Goal: Information Seeking & Learning: Learn about a topic

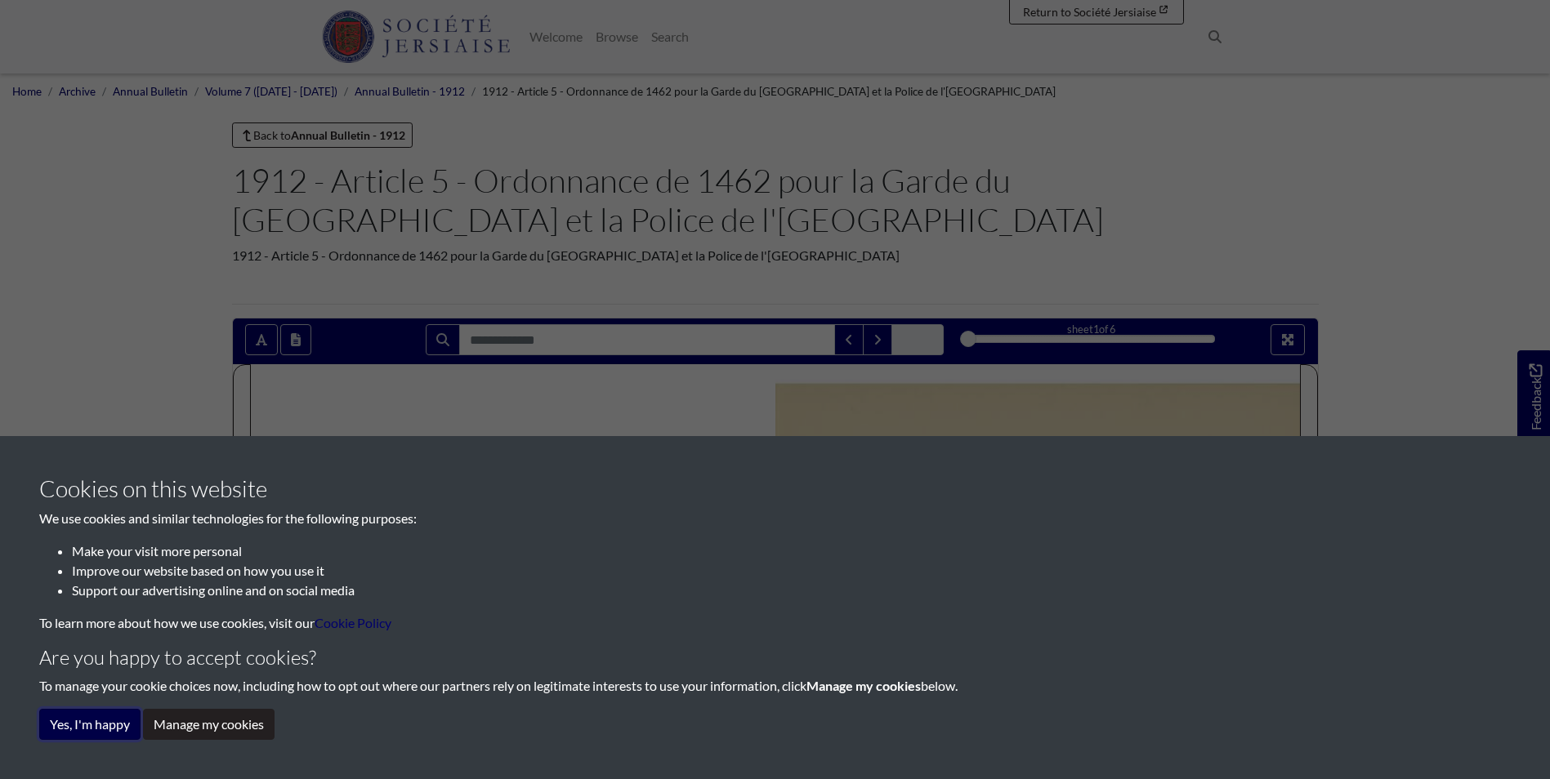
click at [57, 722] on button "Yes, I'm happy" at bounding box center [89, 724] width 101 height 31
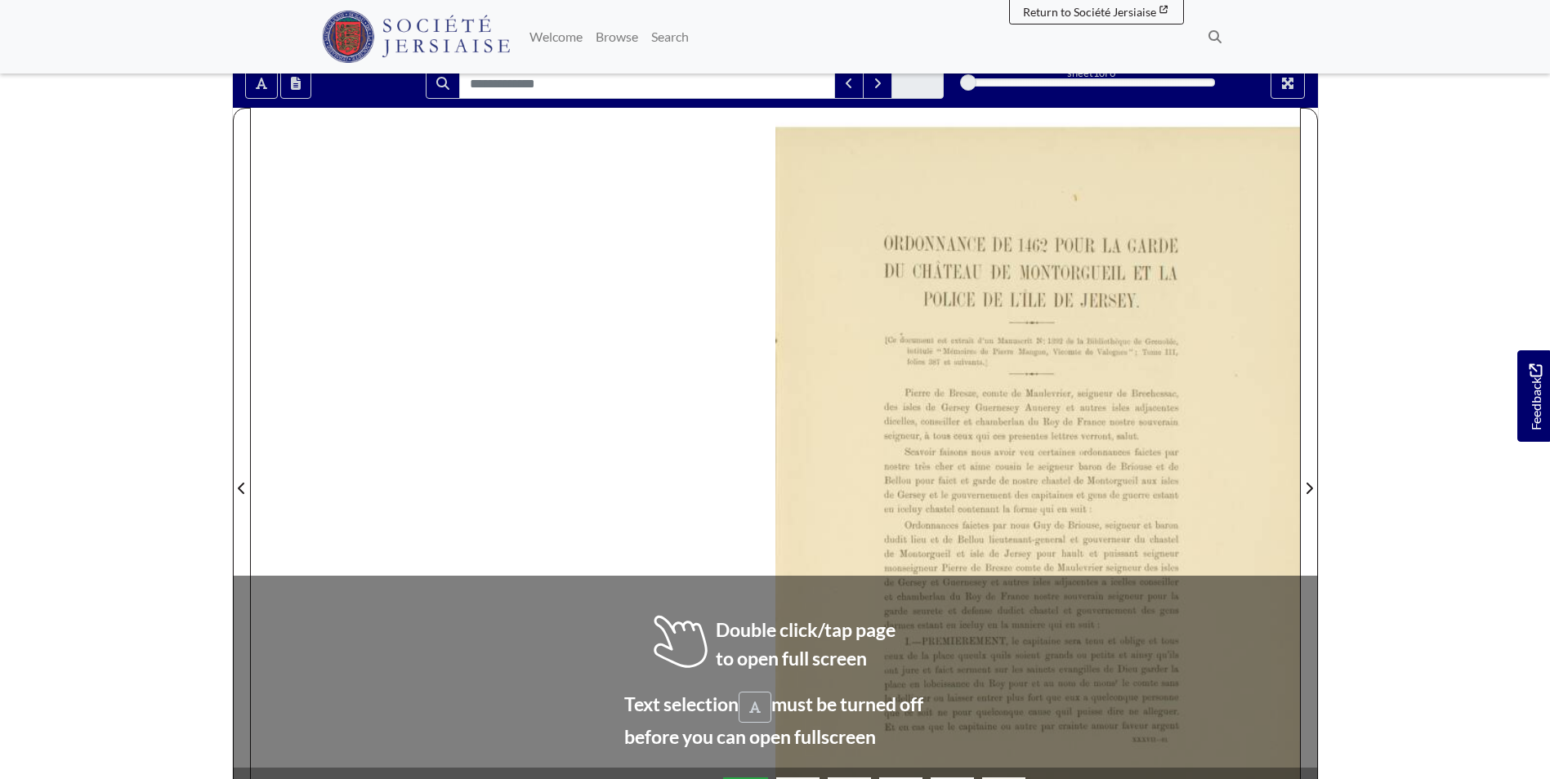
scroll to position [408, 0]
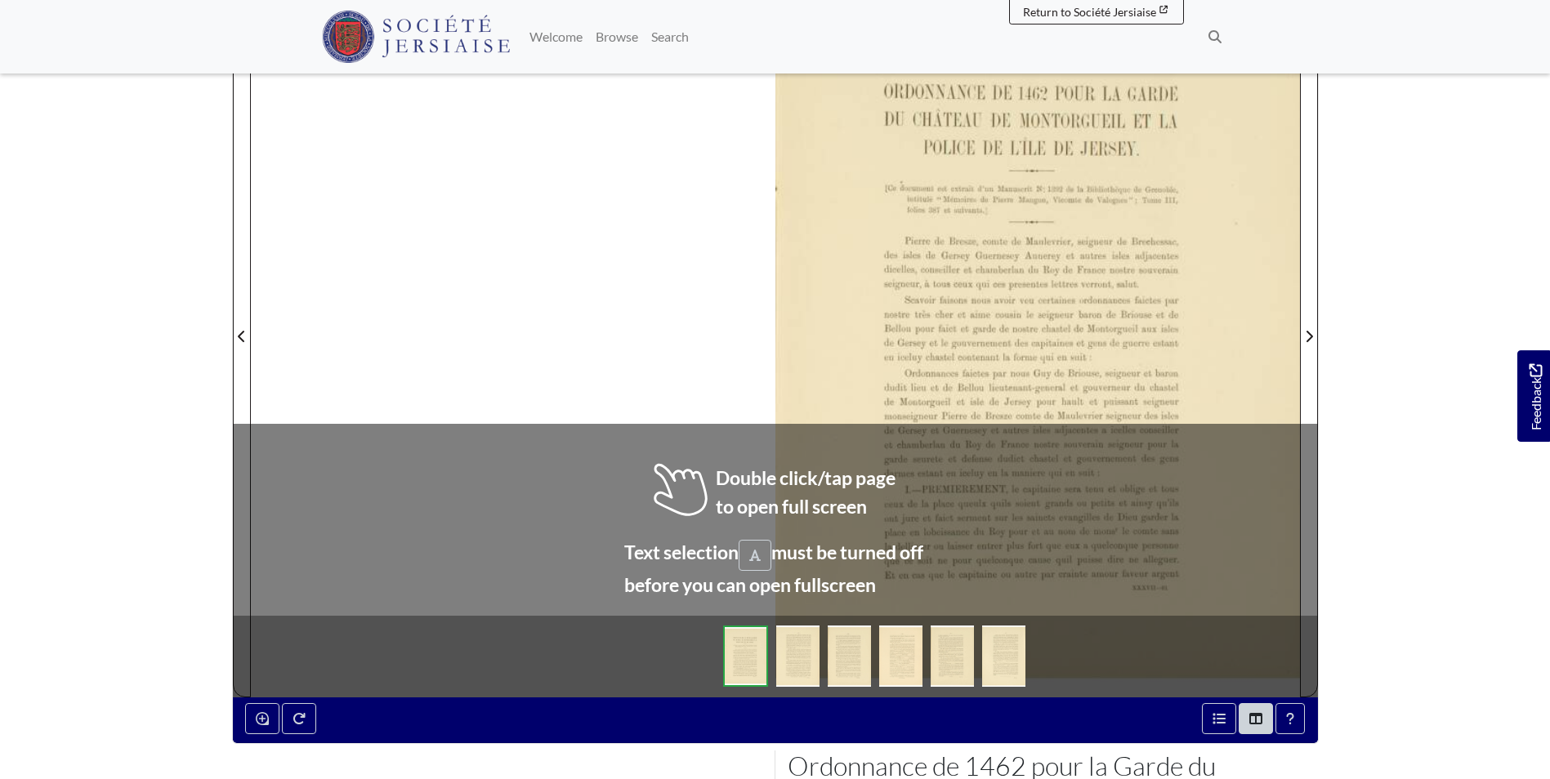
click at [758, 560] on div at bounding box center [775, 327] width 1049 height 742
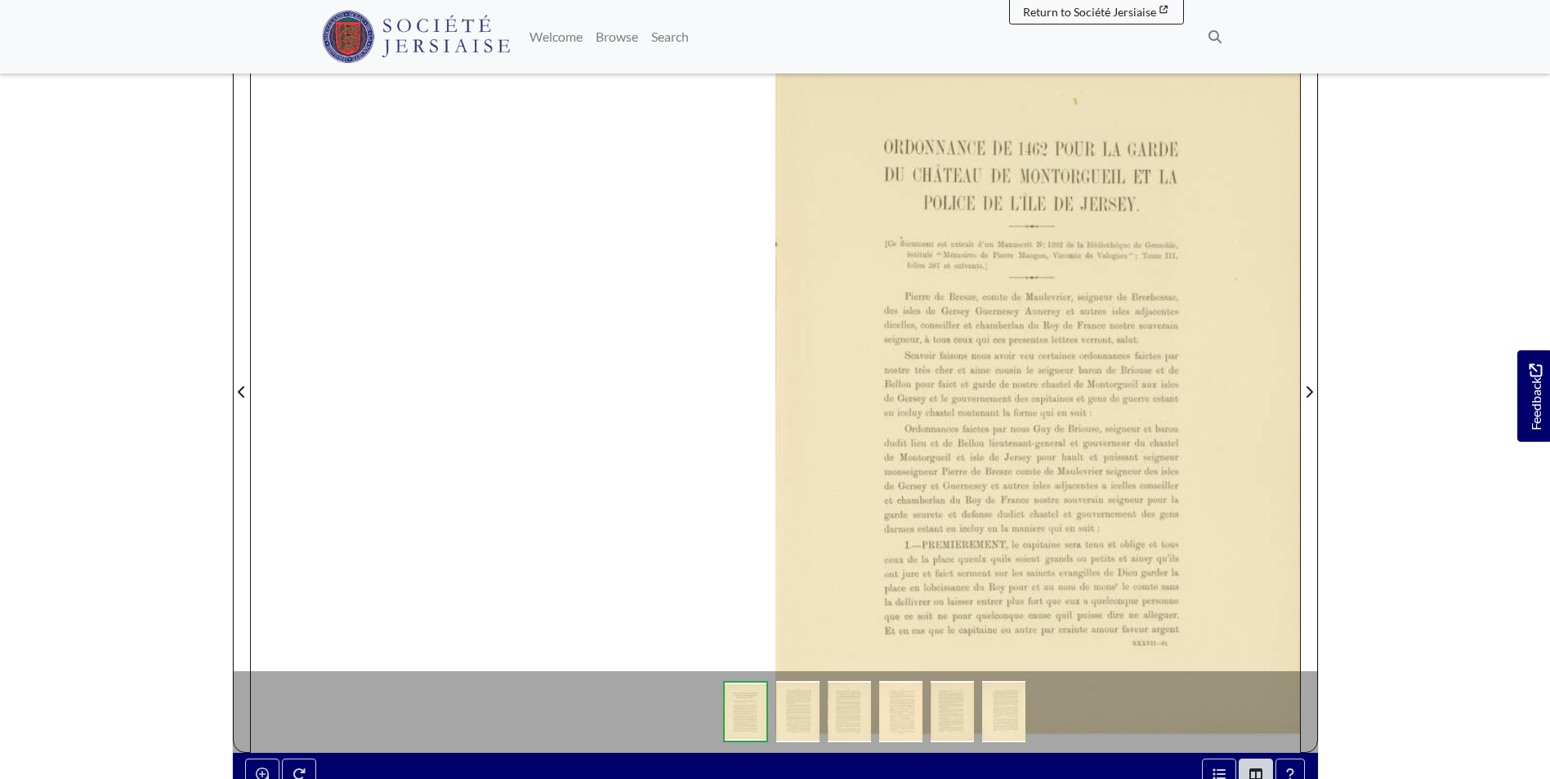
scroll to position [327, 0]
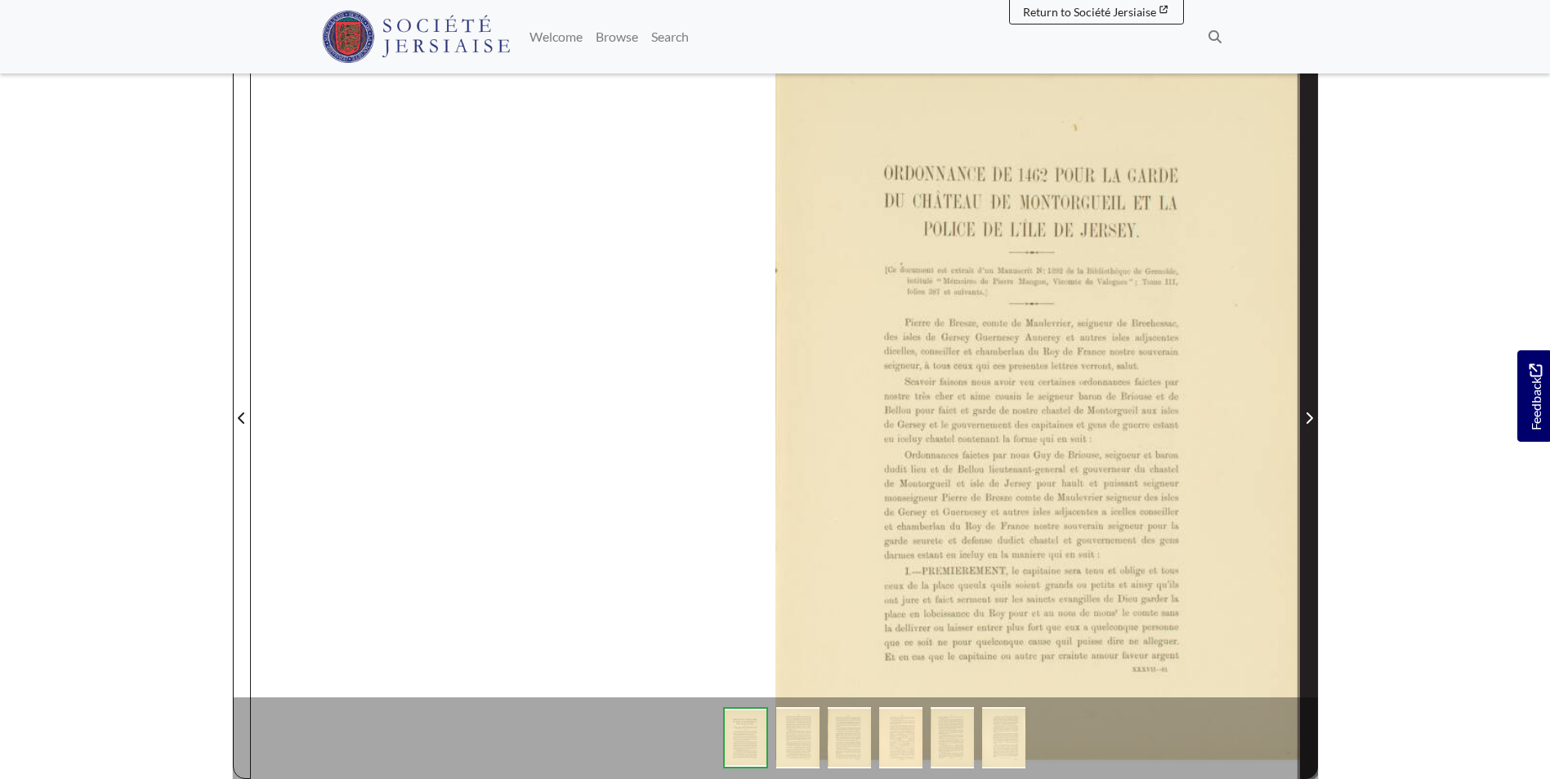
click at [1301, 409] on span "Next Page" at bounding box center [1309, 418] width 16 height 20
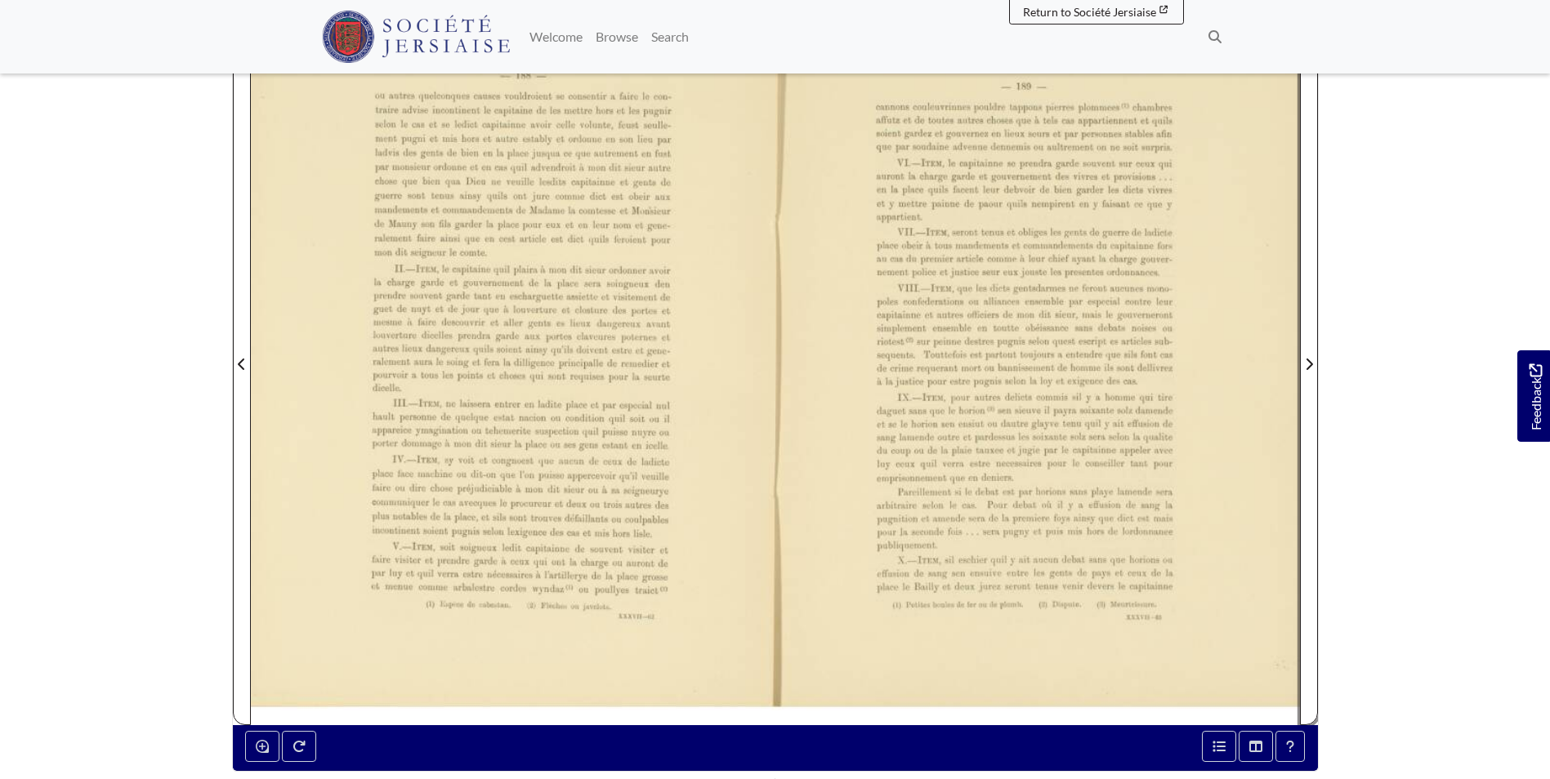
scroll to position [327, 0]
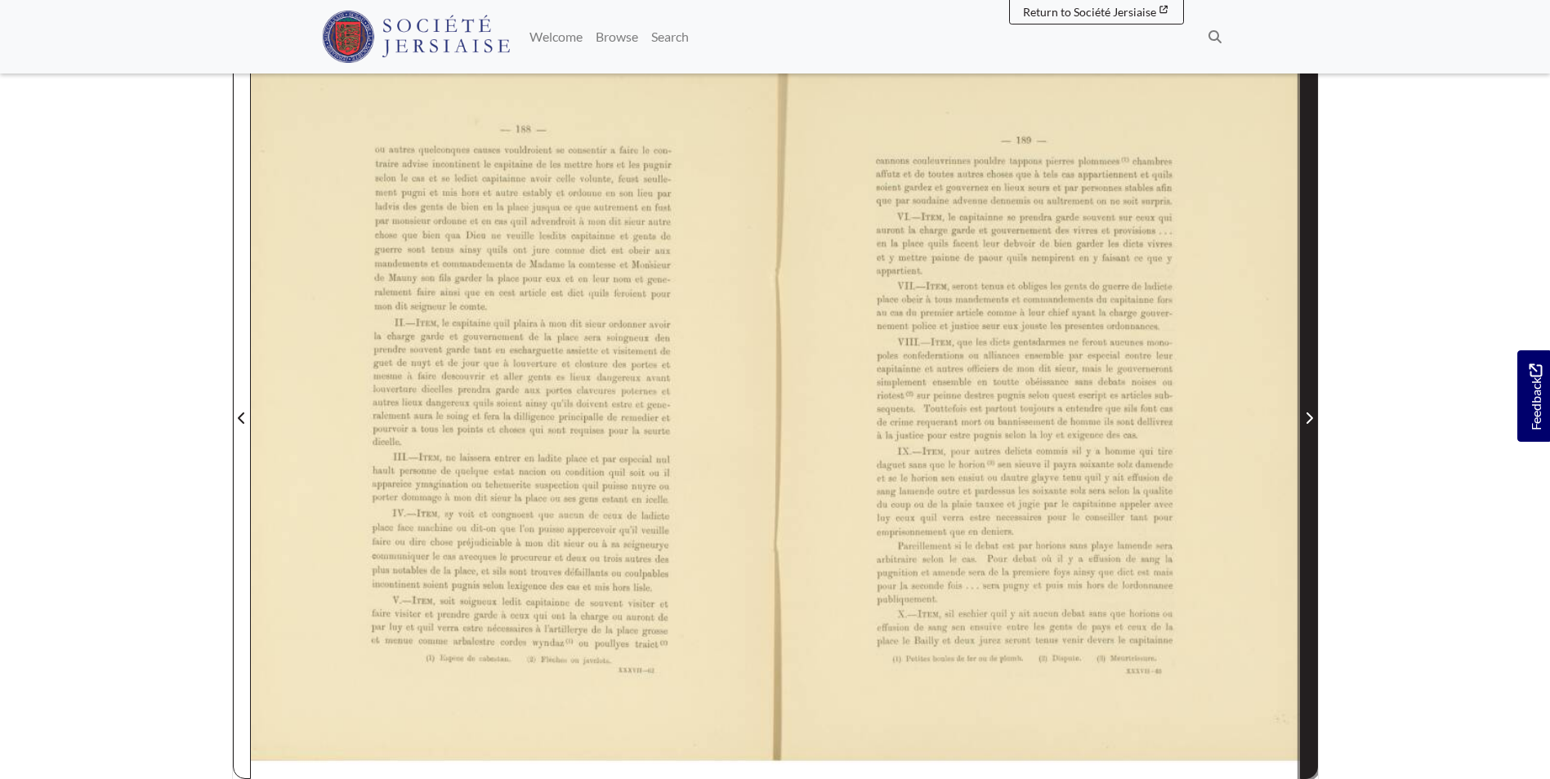
click at [1305, 418] on icon "Next Page" at bounding box center [1309, 418] width 8 height 13
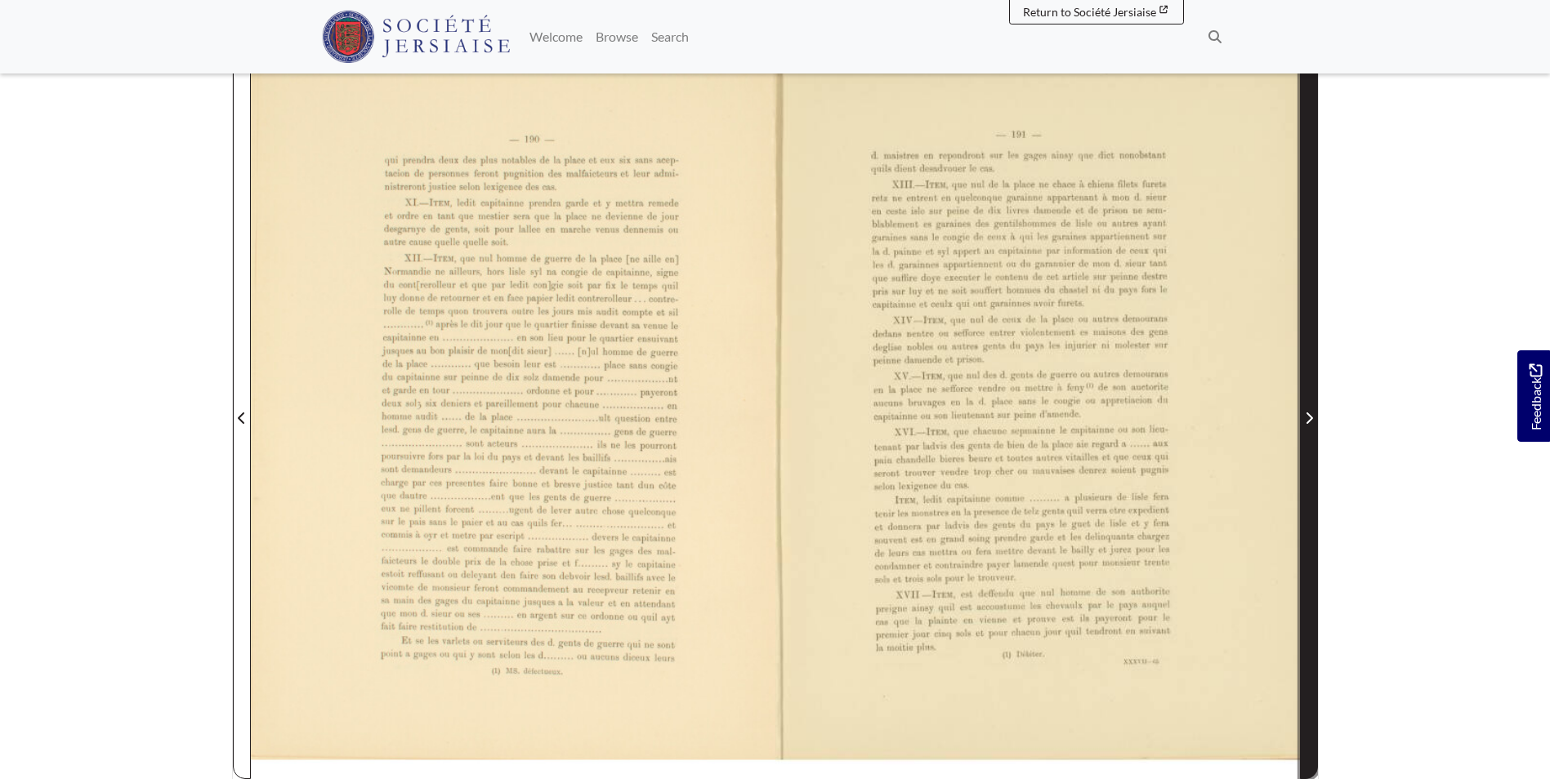
click at [1305, 418] on icon "Next Page" at bounding box center [1309, 418] width 8 height 13
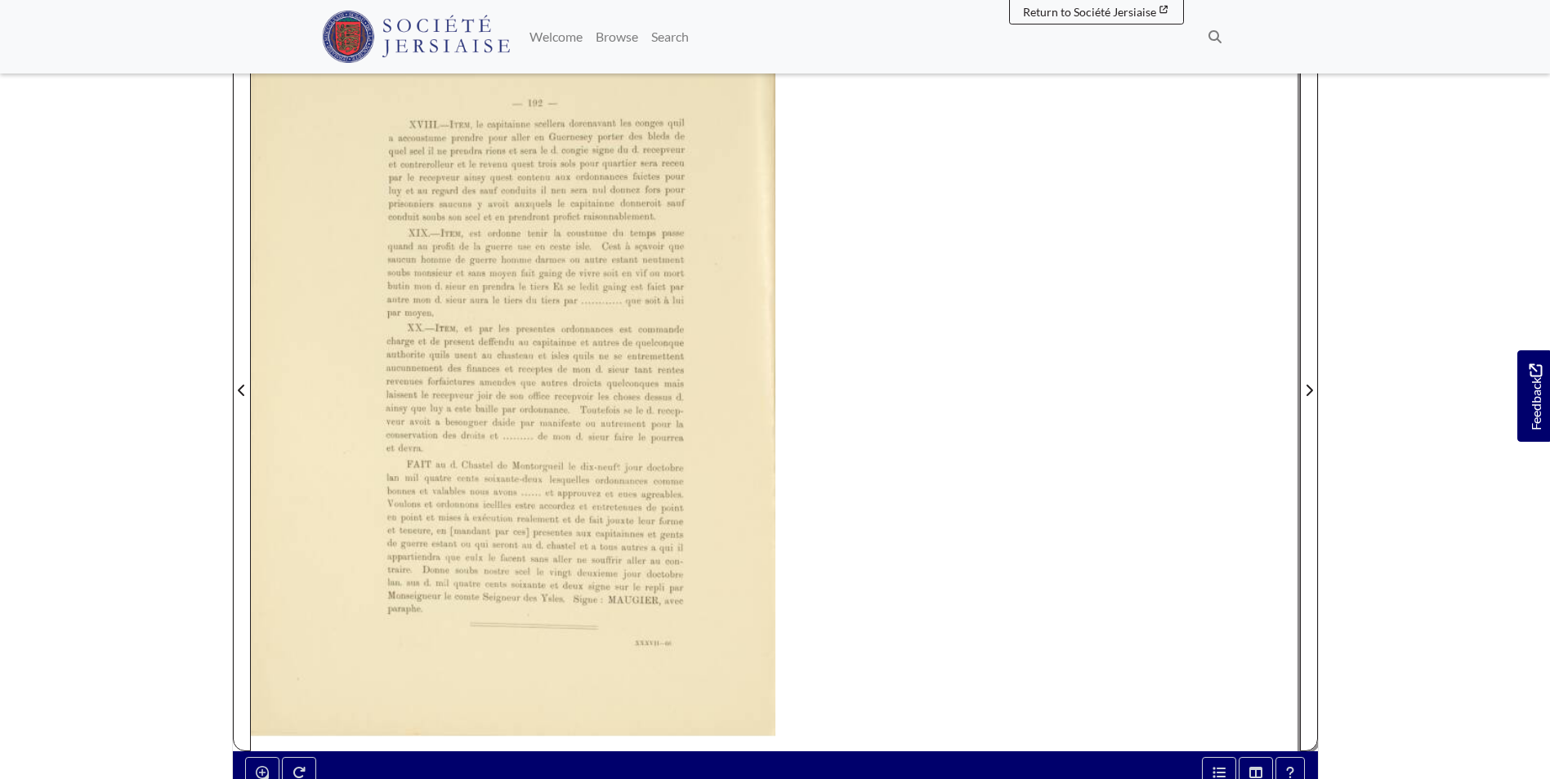
scroll to position [327, 0]
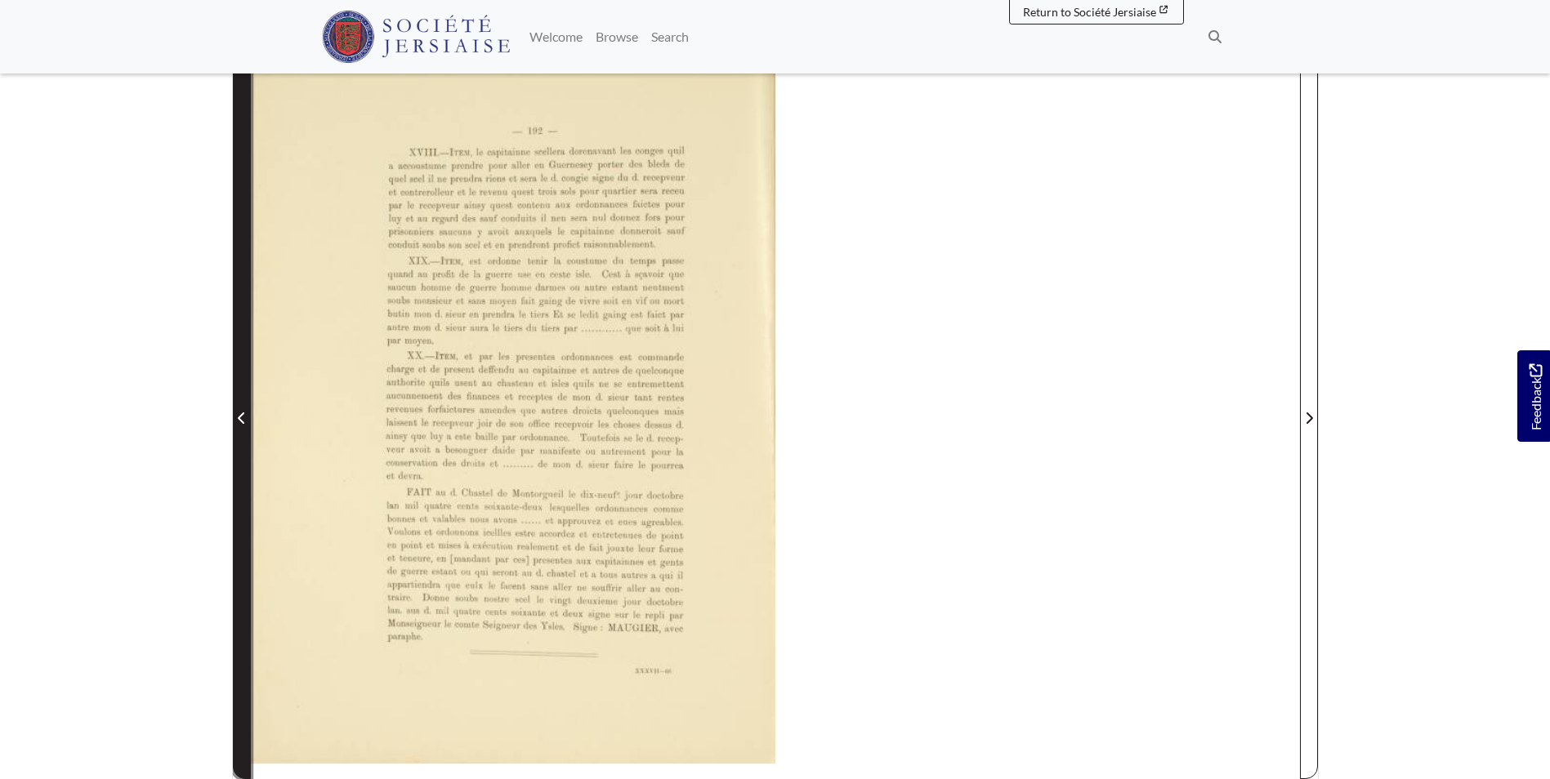
click at [249, 409] on span "Previous Page" at bounding box center [242, 418] width 16 height 20
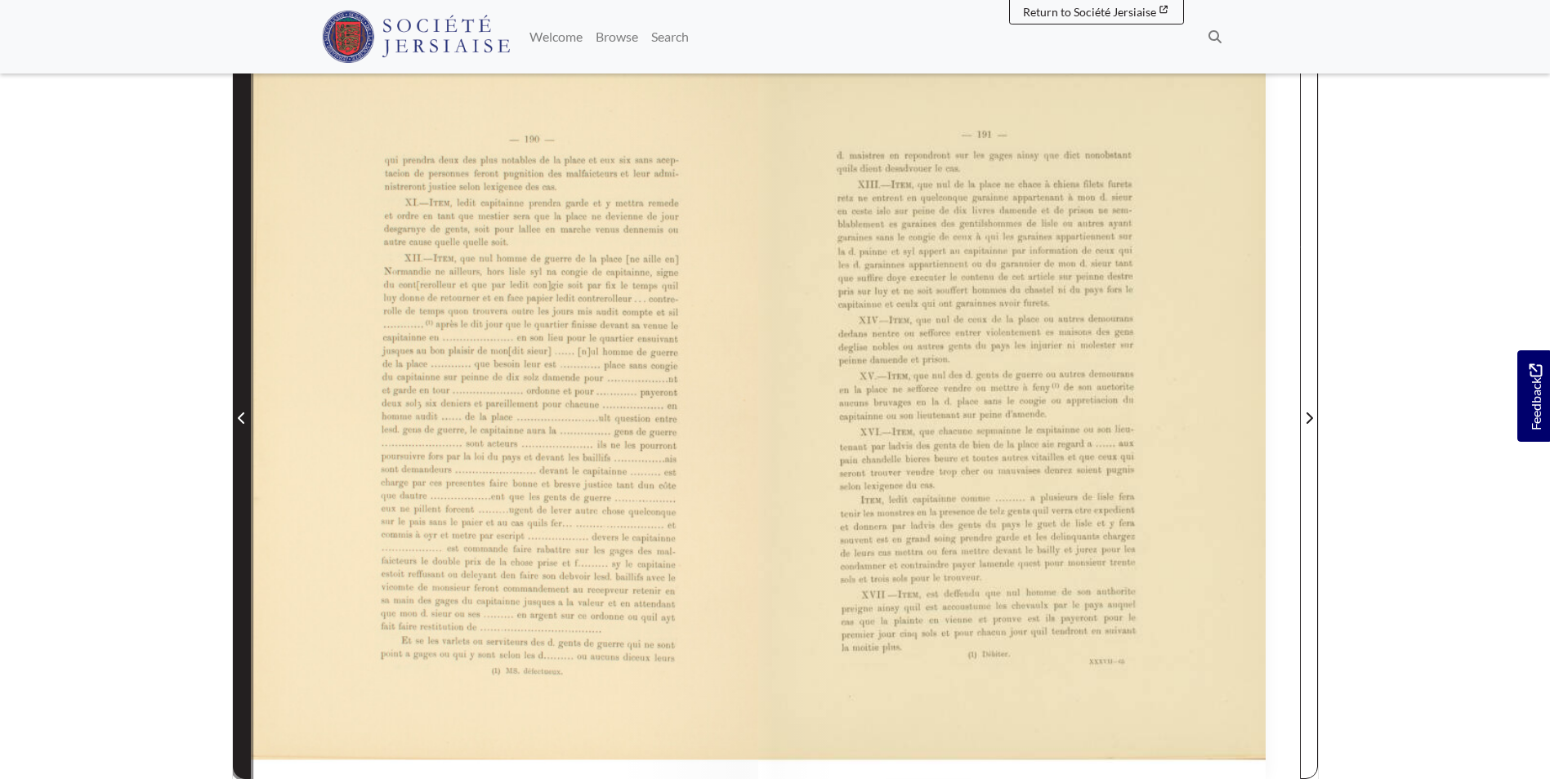
click at [247, 408] on span "Previous Page" at bounding box center [242, 418] width 16 height 20
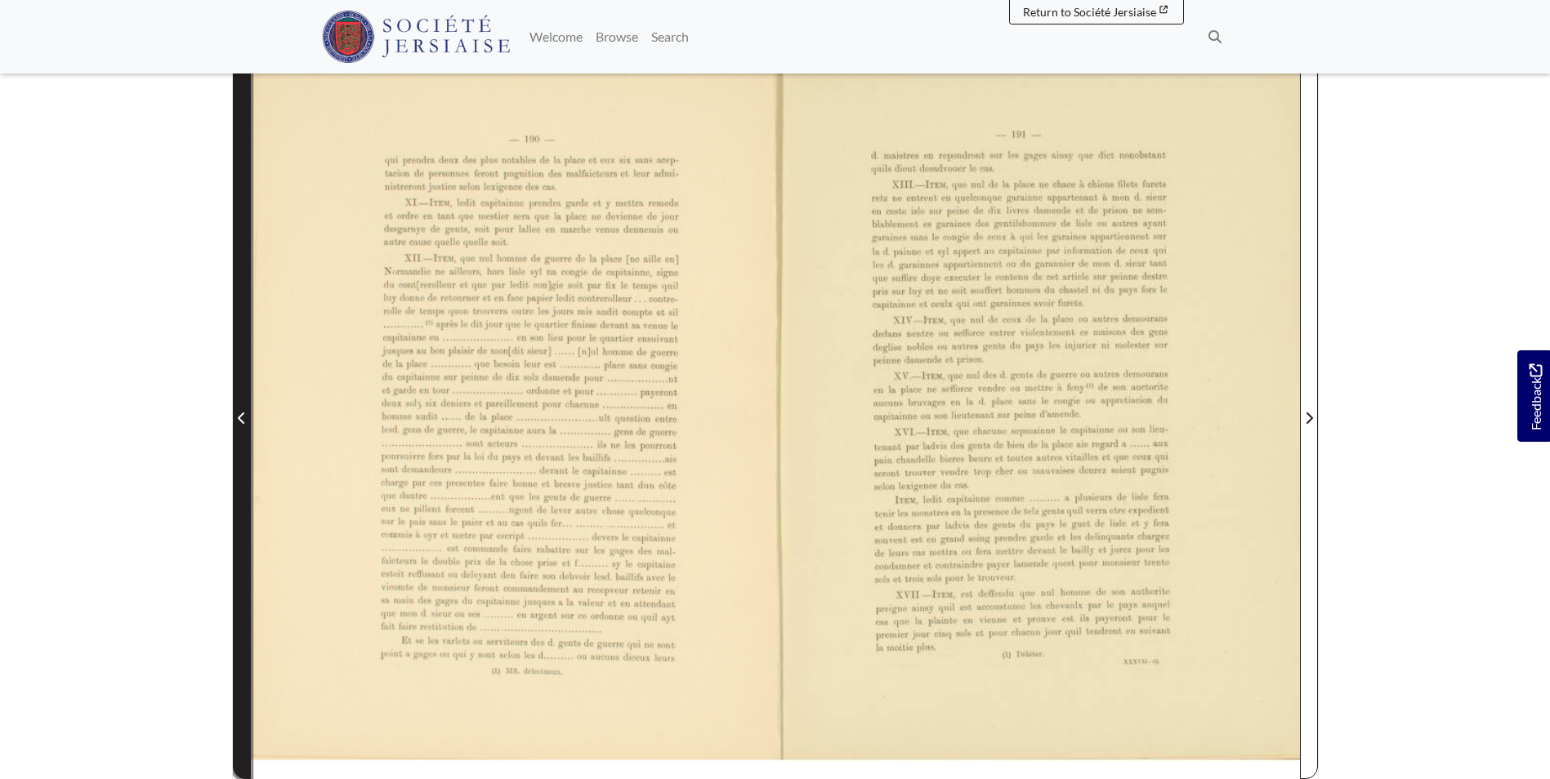
click at [247, 408] on span "Previous Page" at bounding box center [242, 418] width 16 height 20
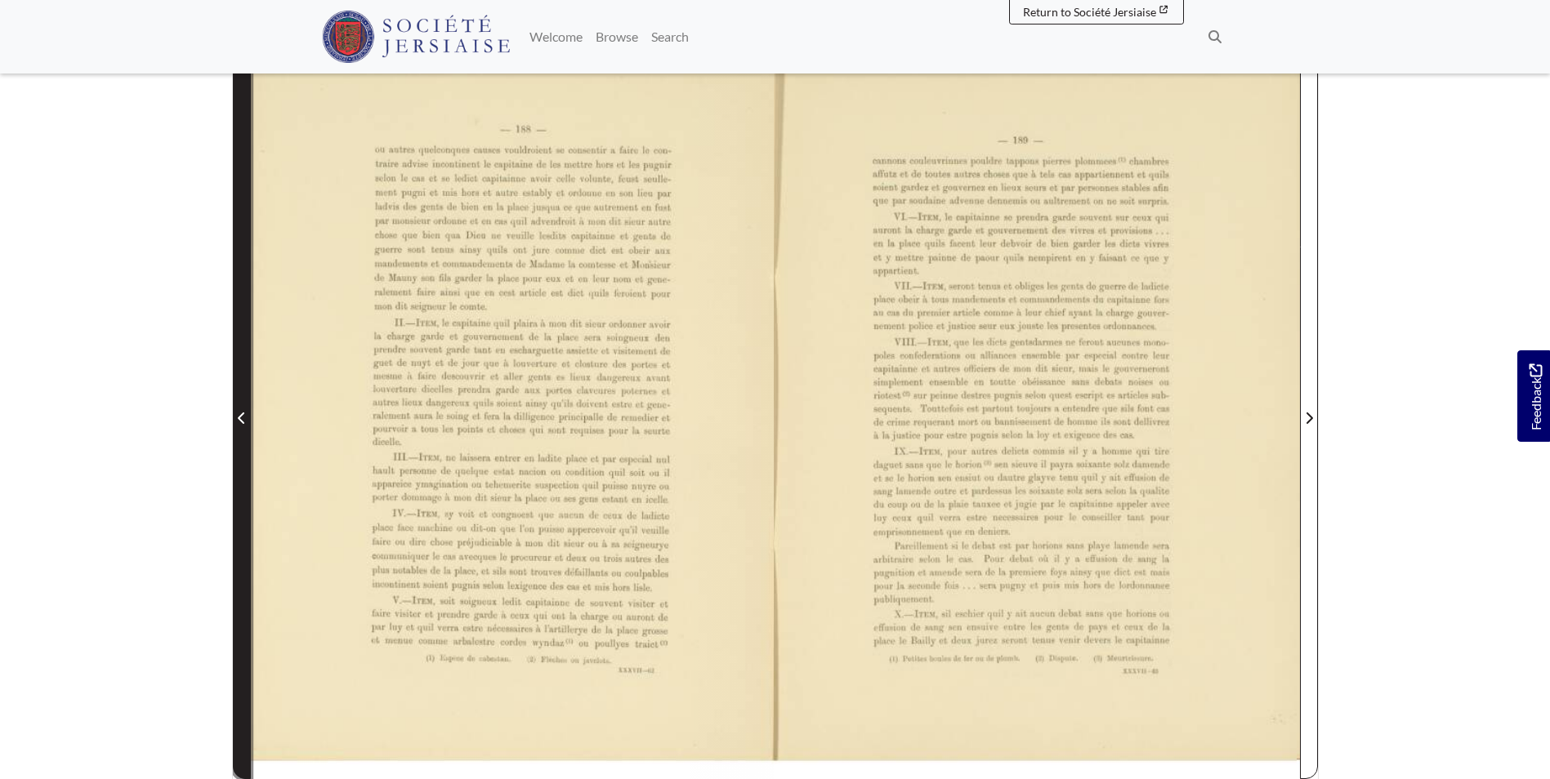
click at [243, 413] on icon "Previous Page" at bounding box center [241, 418] width 7 height 11
drag, startPoint x: 243, startPoint y: 413, endPoint x: 245, endPoint y: 423, distance: 9.9
click at [243, 414] on icon "Previous Page" at bounding box center [241, 418] width 7 height 11
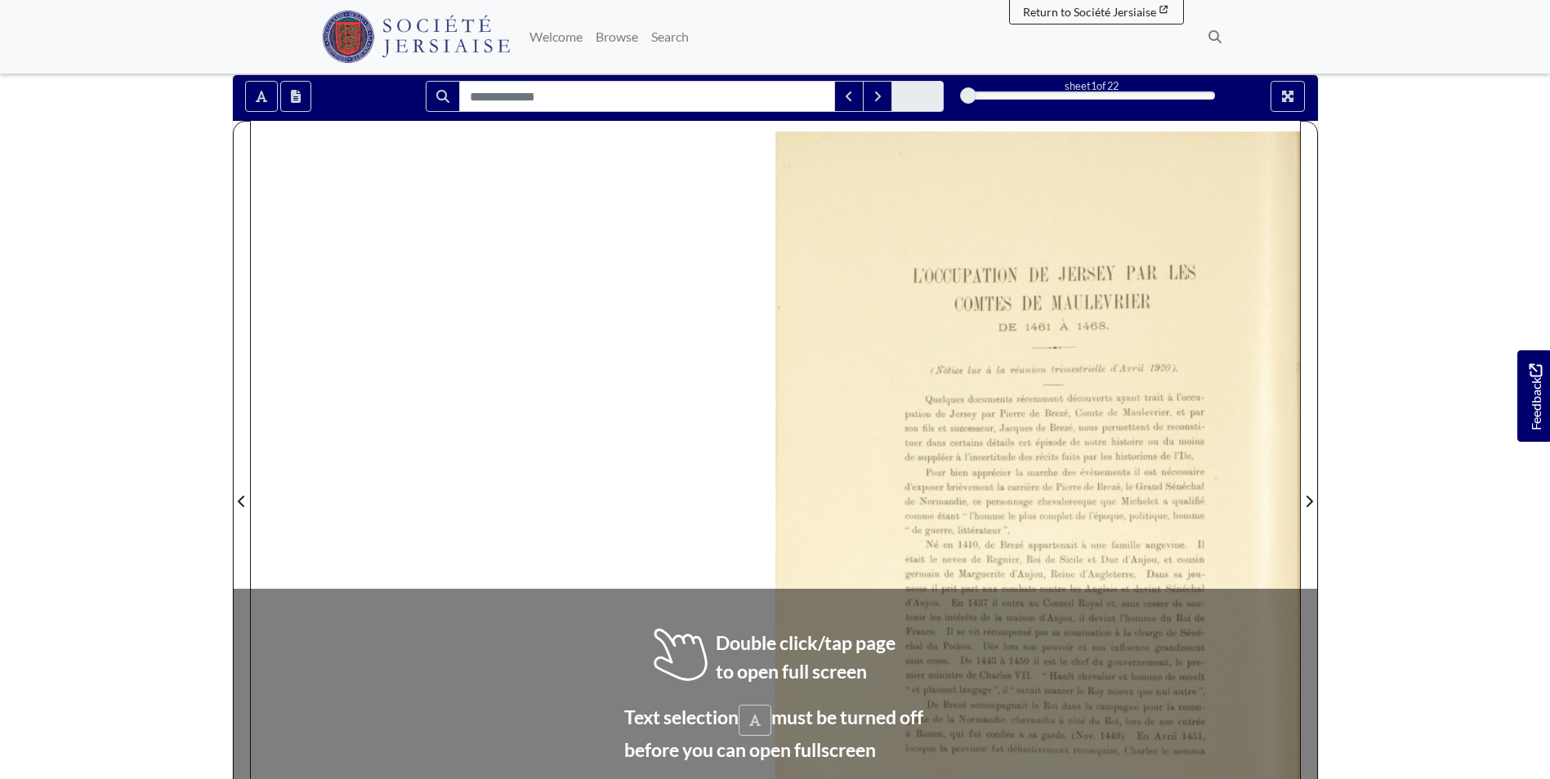
scroll to position [245, 0]
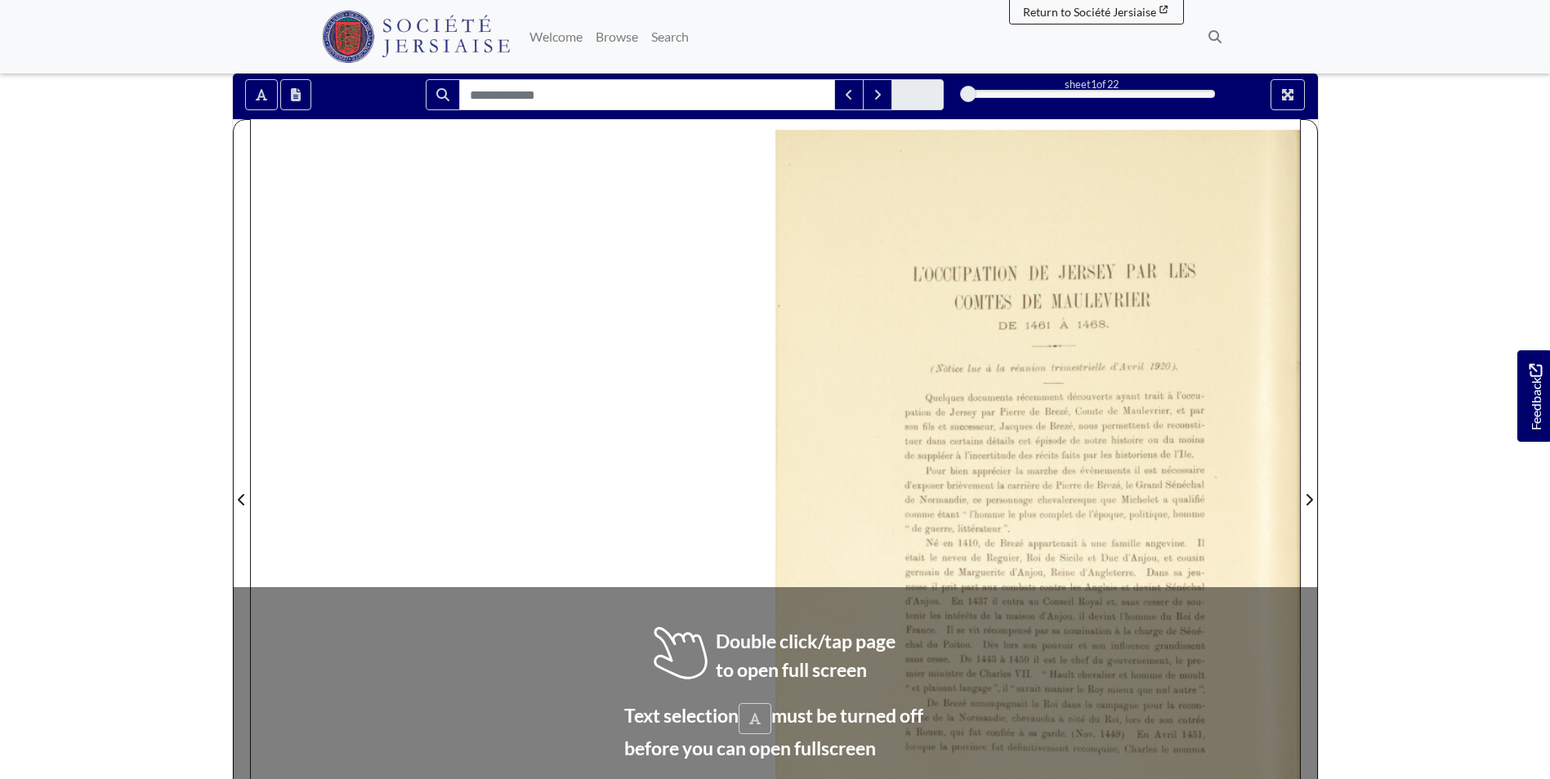
click at [951, 462] on div at bounding box center [1037, 490] width 524 height 742
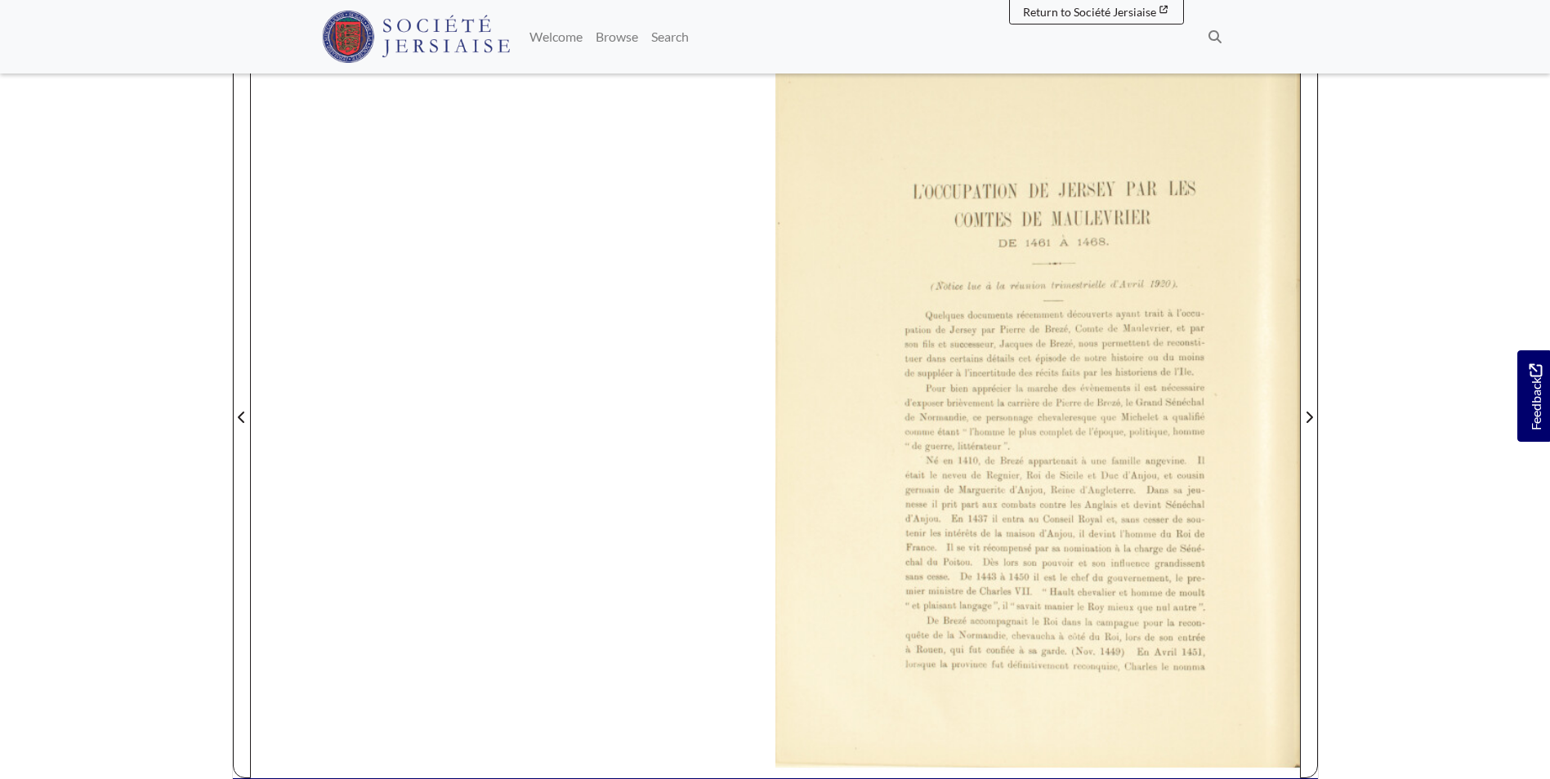
scroll to position [327, 0]
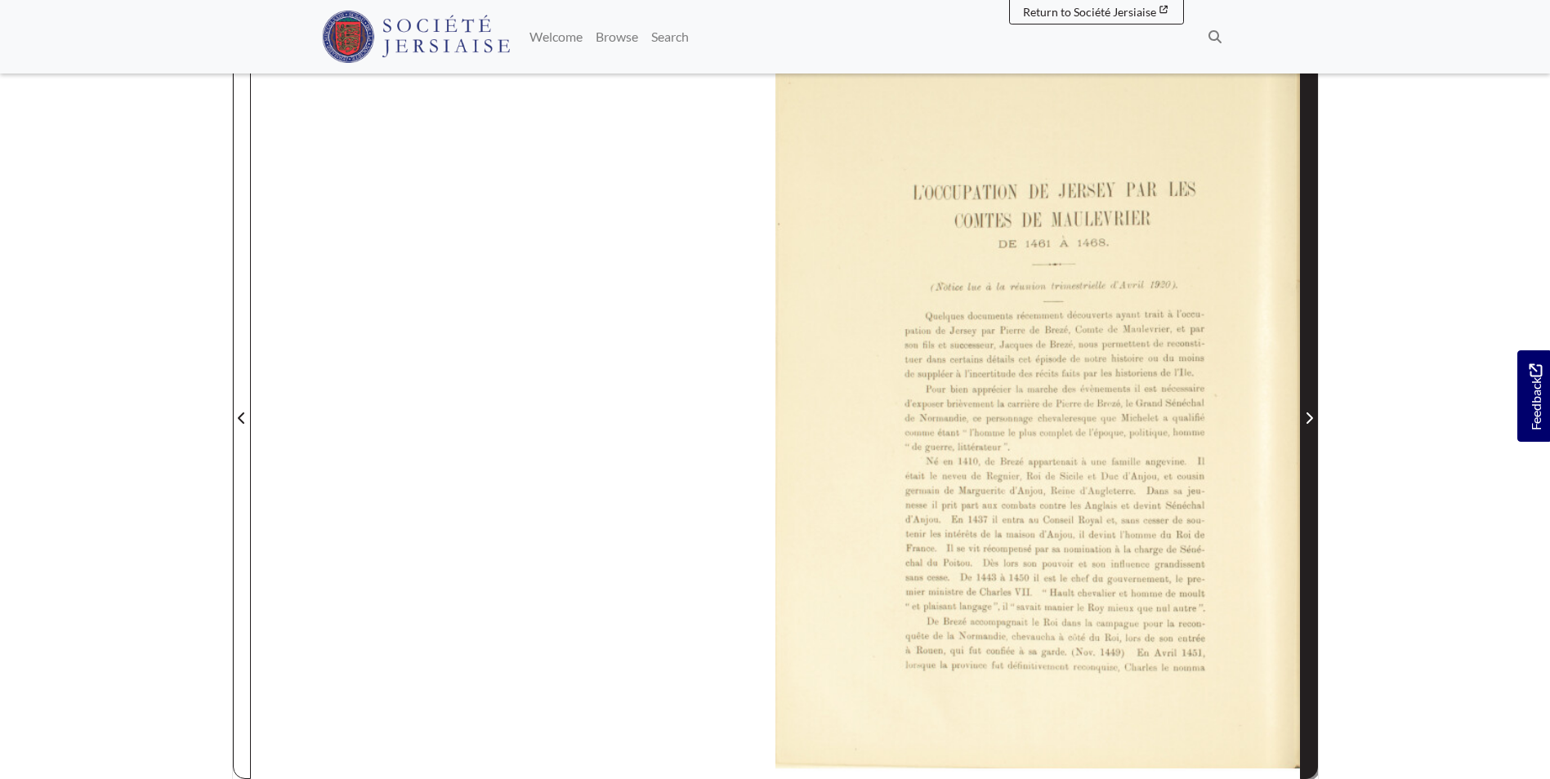
click at [1311, 439] on span "Next Page" at bounding box center [1309, 408] width 16 height 740
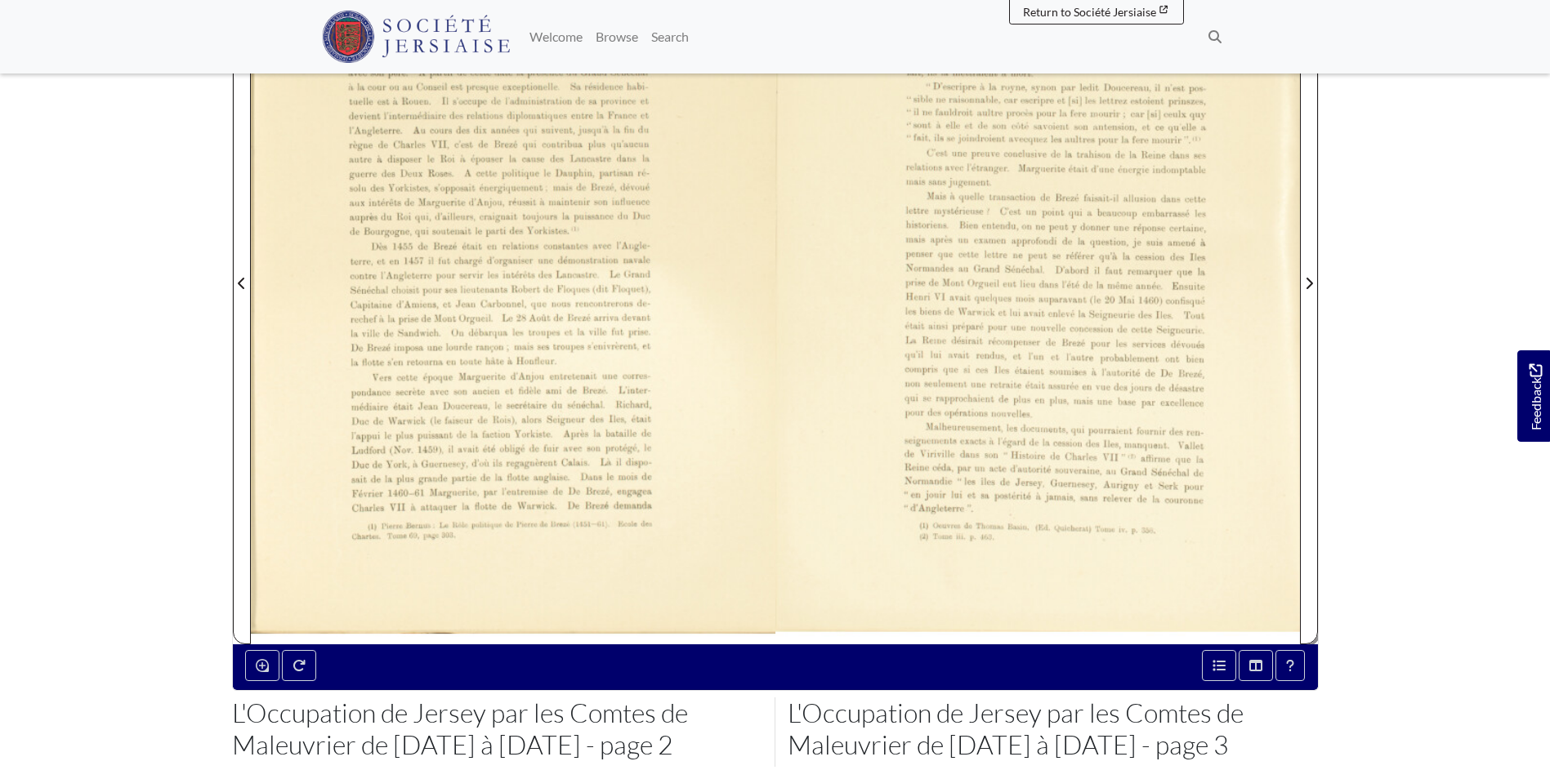
scroll to position [572, 0]
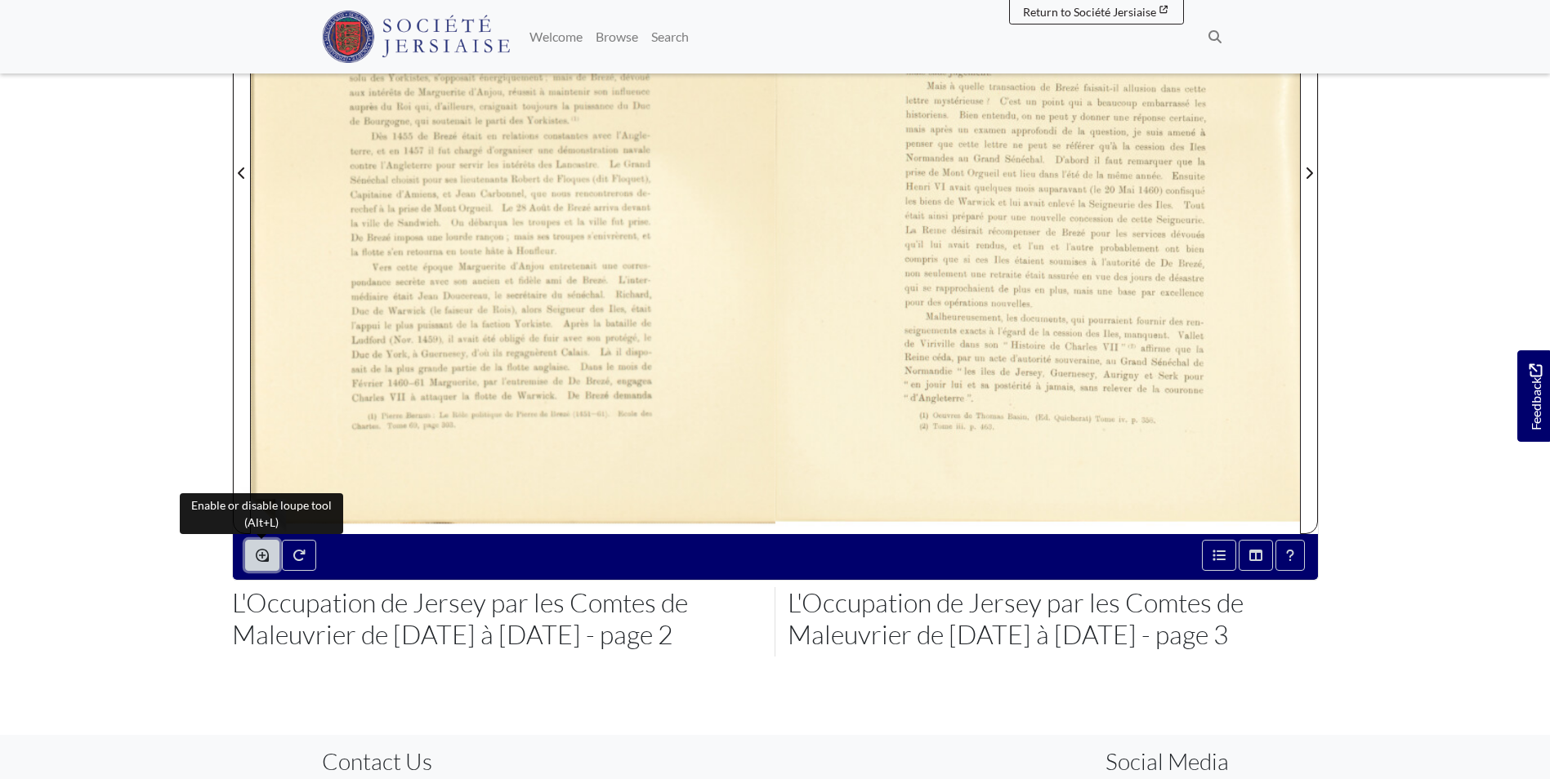
click at [264, 547] on button "Enable or disable loupe tool (Alt+L)" at bounding box center [262, 555] width 34 height 31
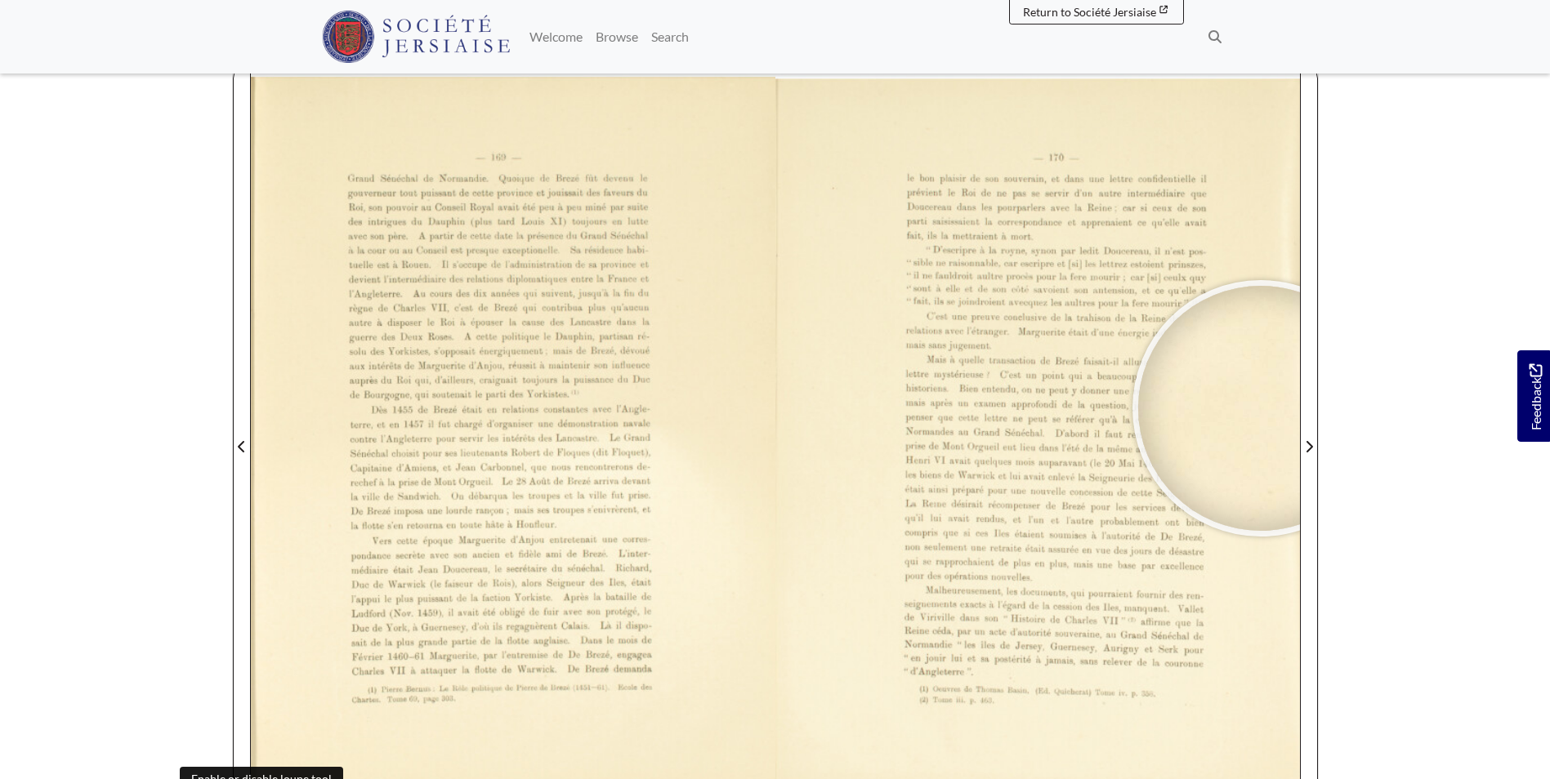
scroll to position [327, 0]
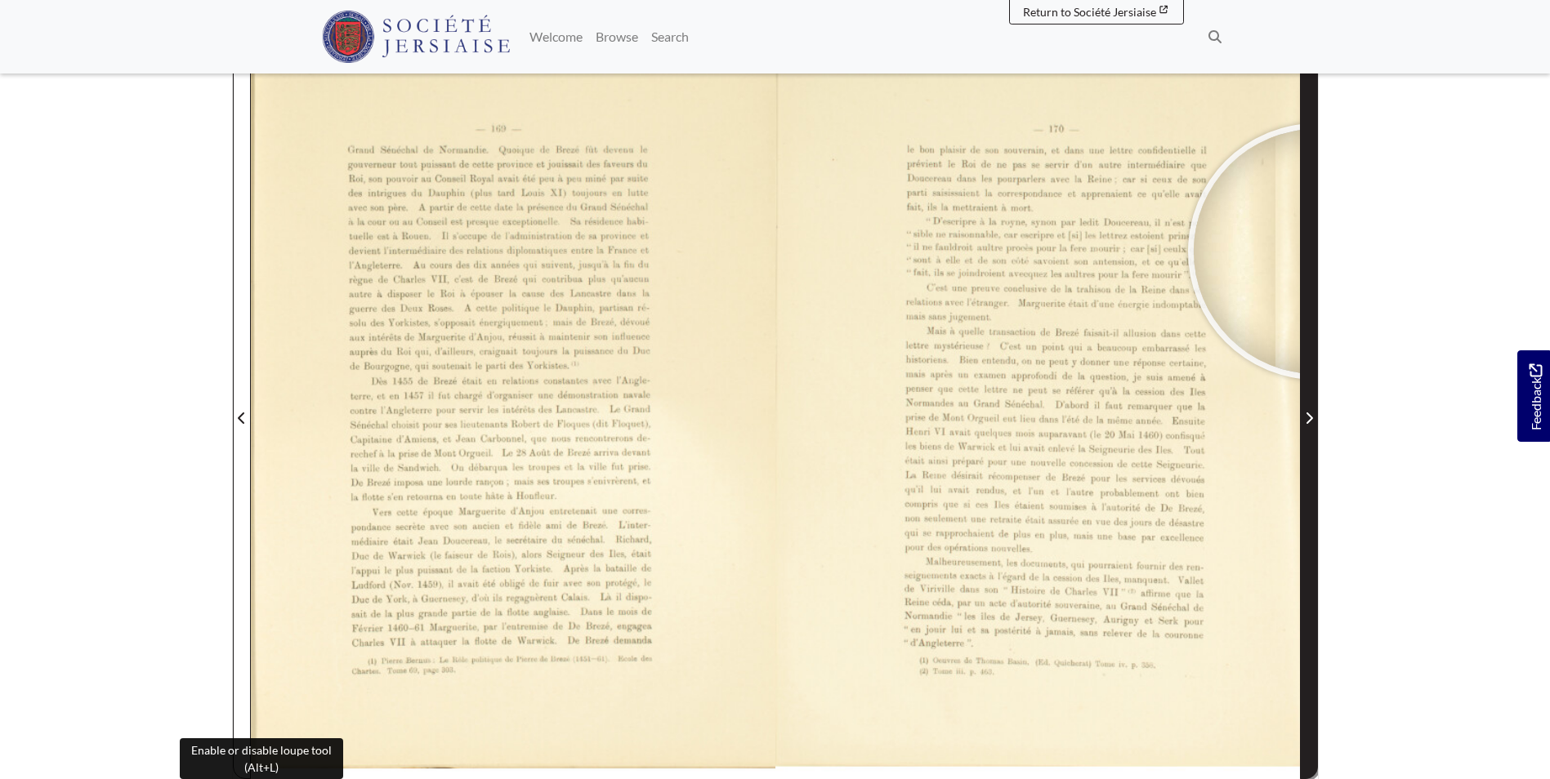
click at [1316, 252] on span "Next Page" at bounding box center [1309, 408] width 16 height 740
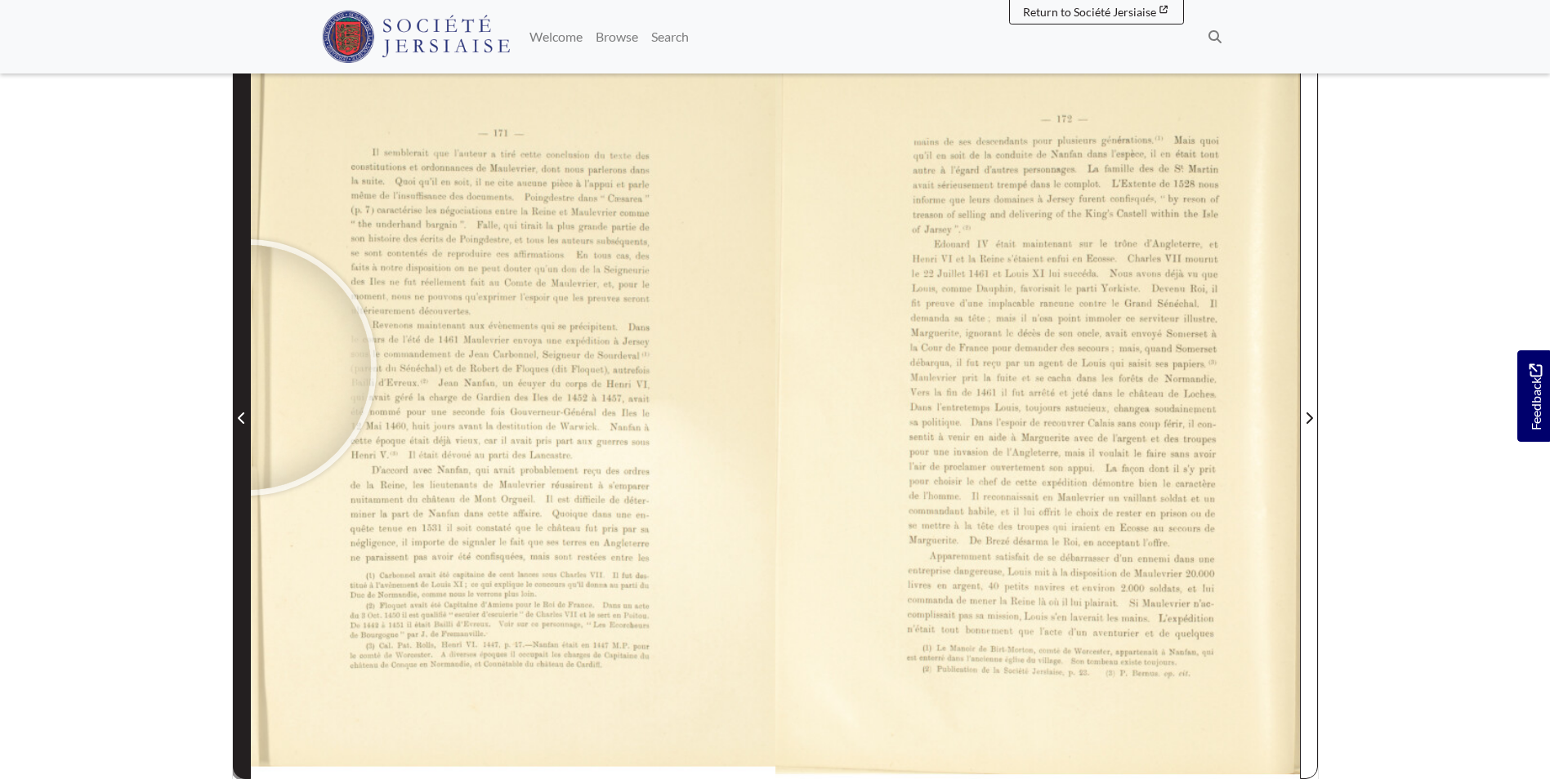
click at [248, 368] on span "Previous Page" at bounding box center [242, 408] width 16 height 740
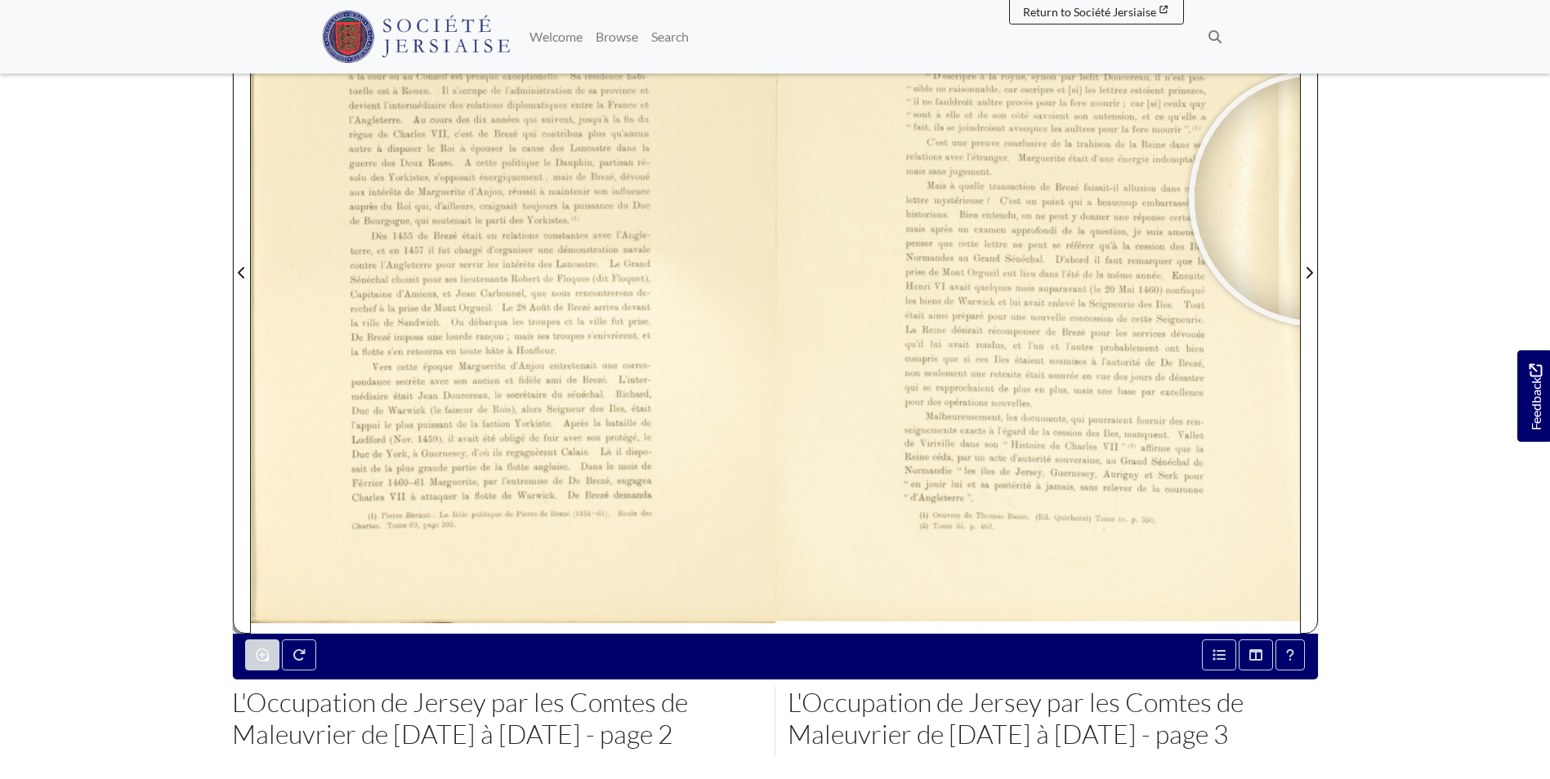
scroll to position [490, 0]
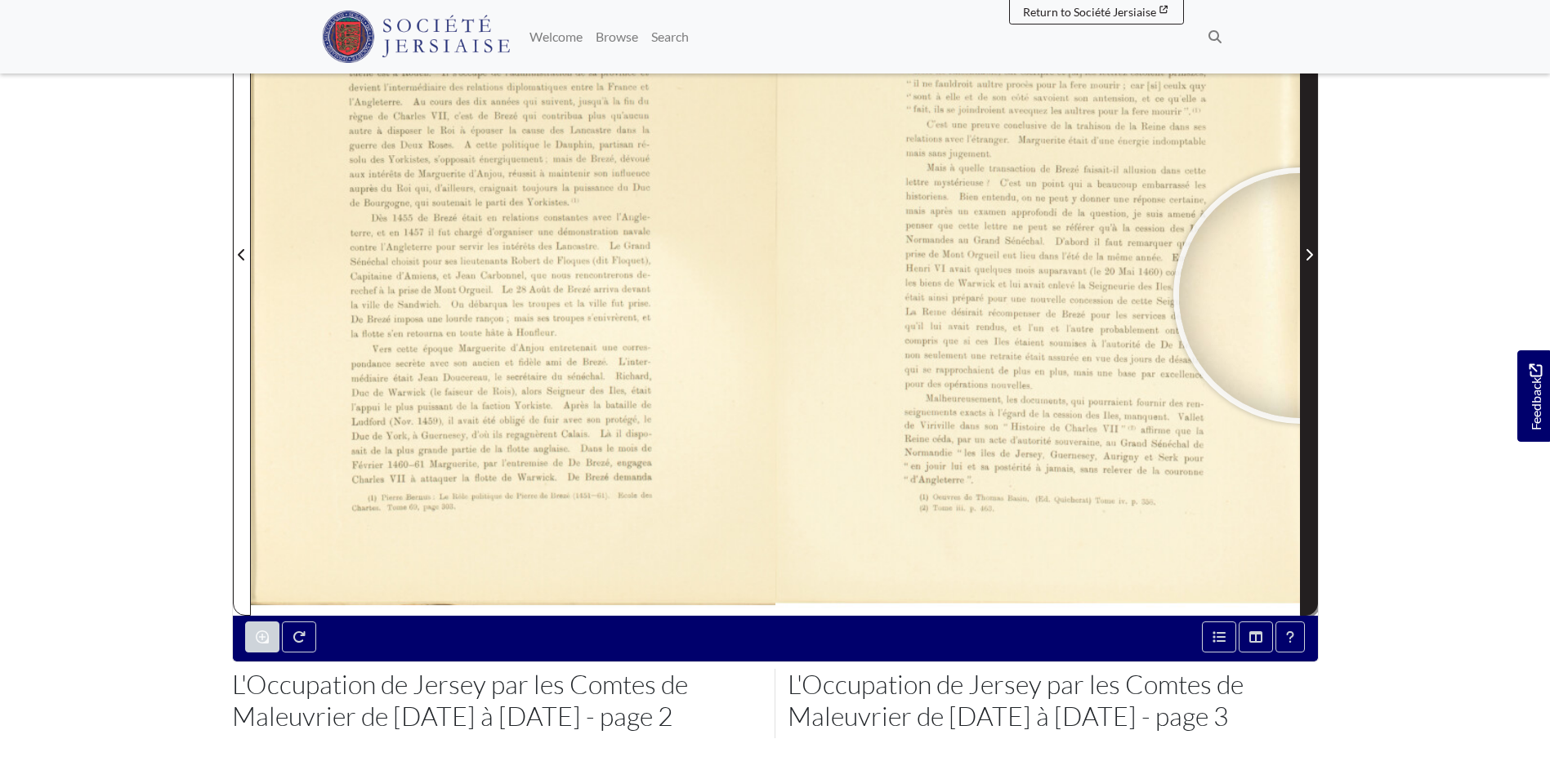
click at [1302, 296] on span "Next Page" at bounding box center [1309, 245] width 16 height 740
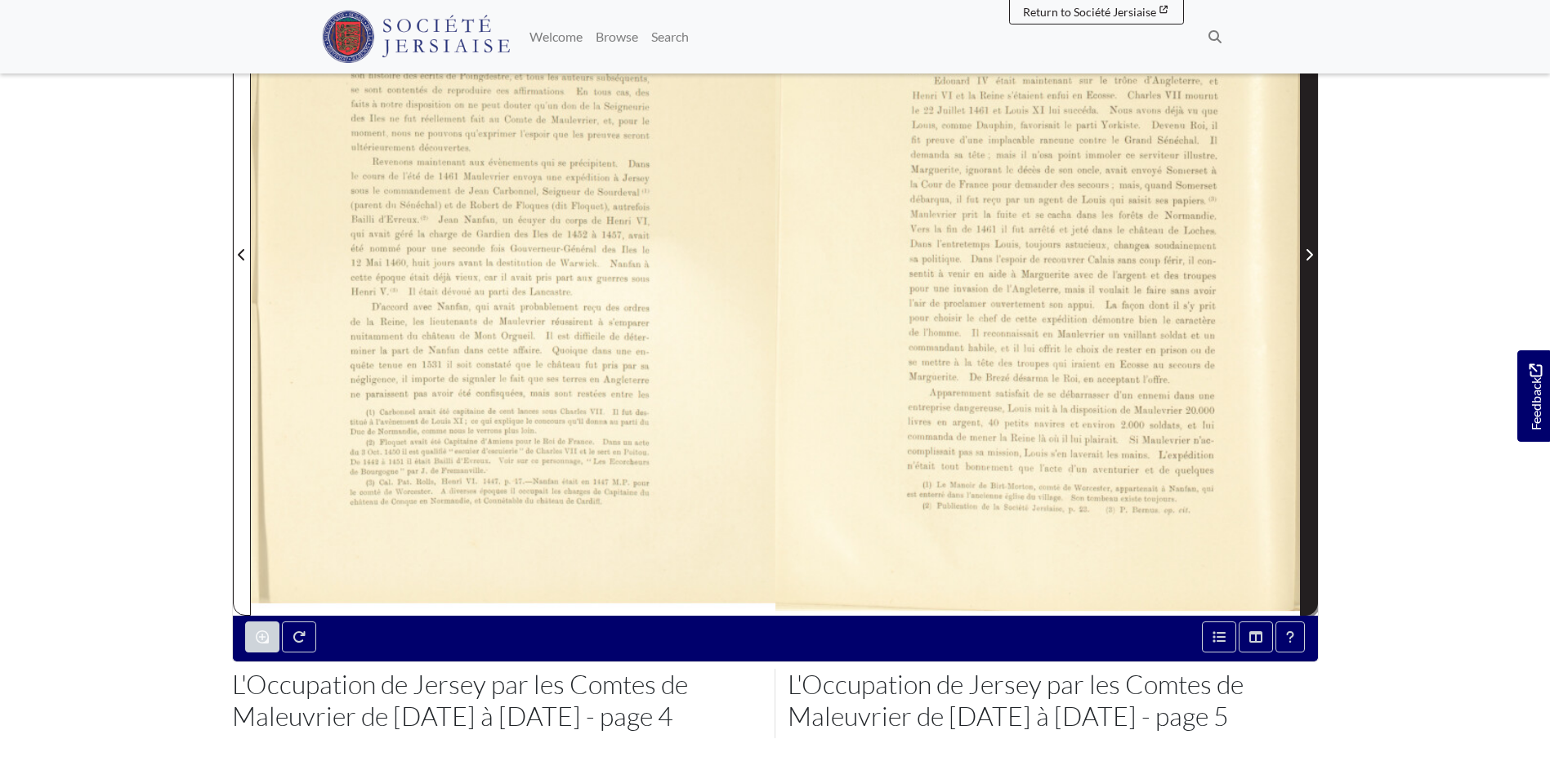
click at [1303, 295] on span "Next Page" at bounding box center [1309, 245] width 16 height 740
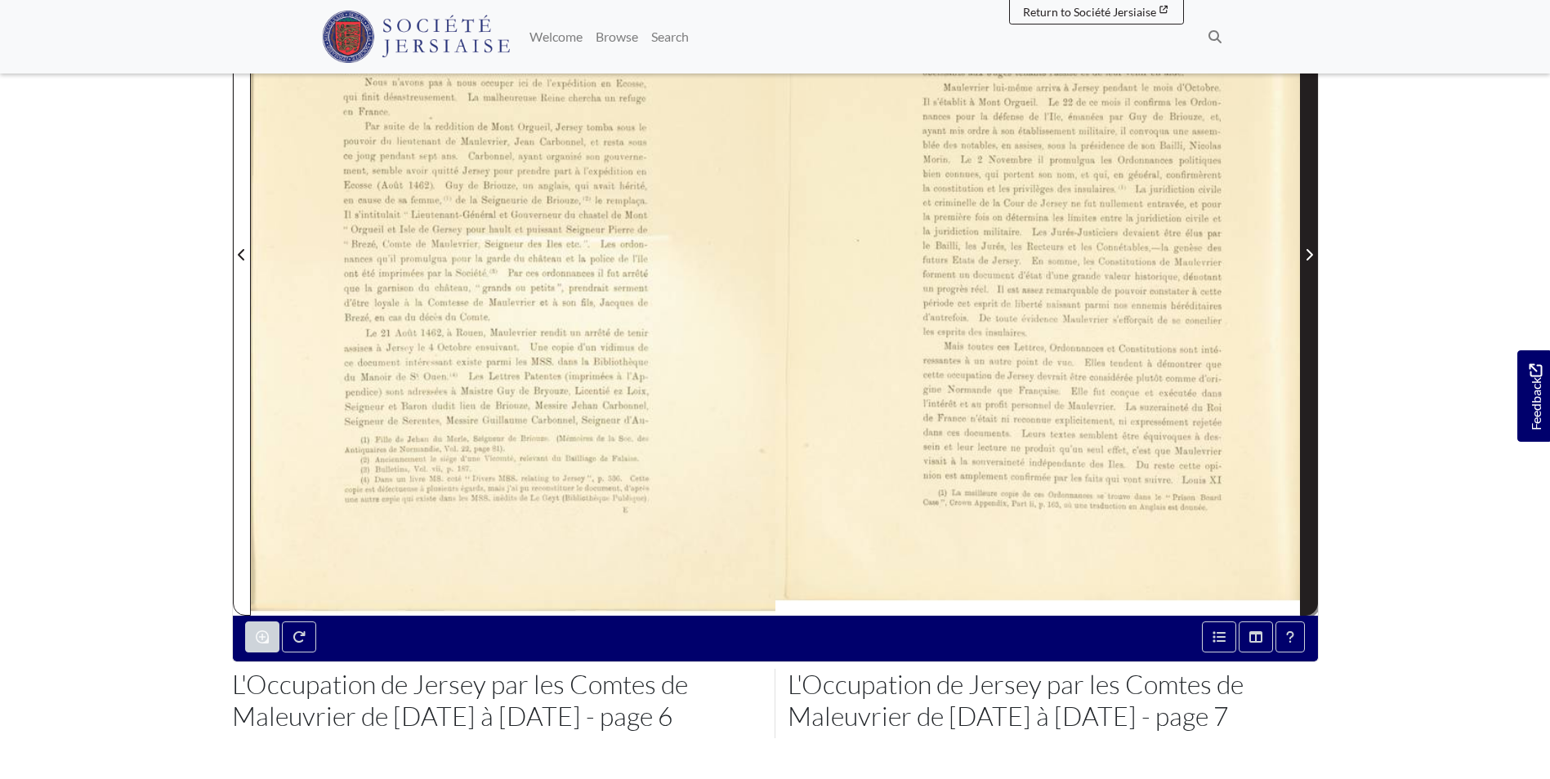
click at [1303, 295] on span "Next Page" at bounding box center [1309, 245] width 16 height 740
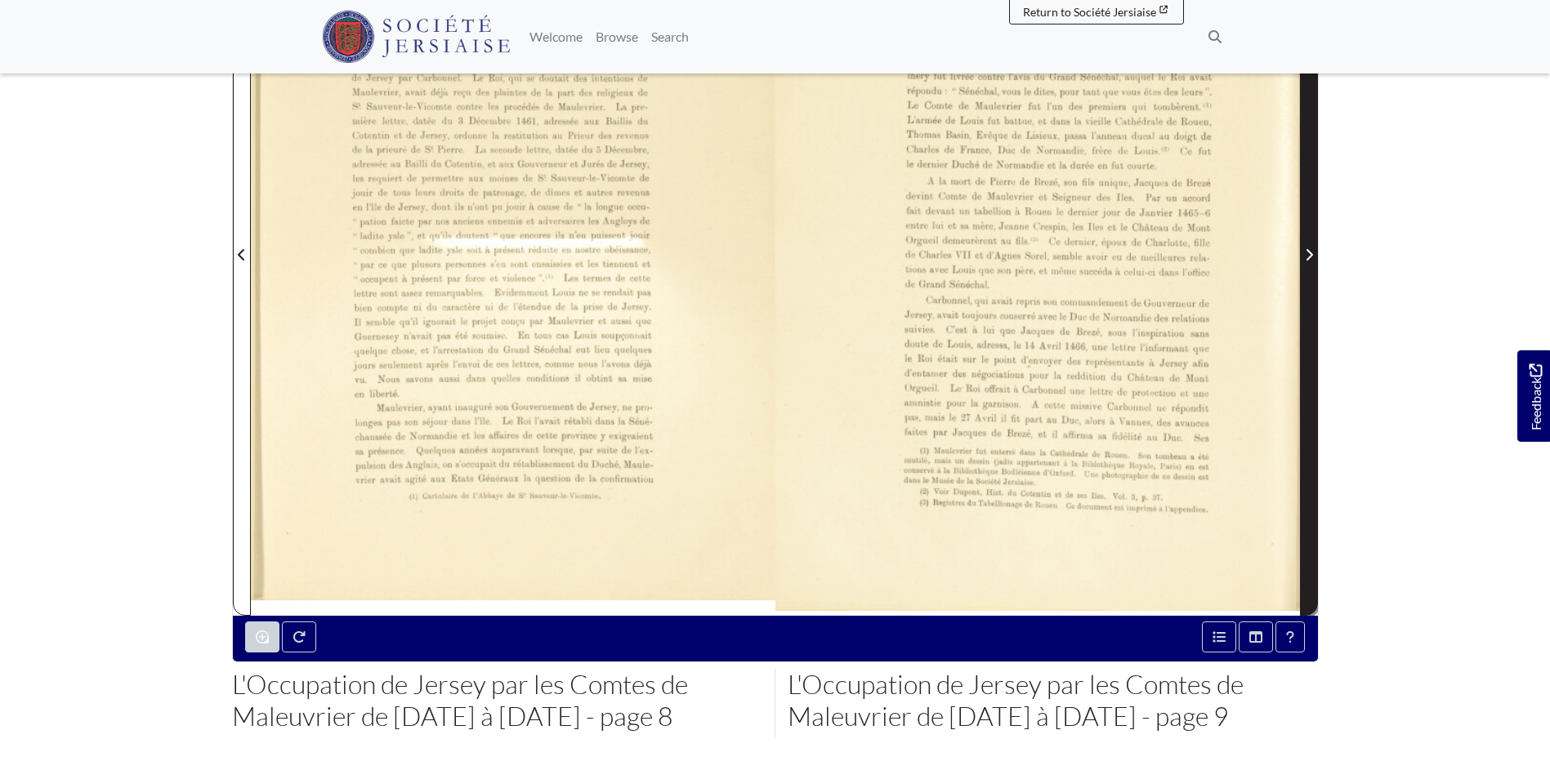
click at [1303, 295] on span "Next Page" at bounding box center [1309, 245] width 16 height 740
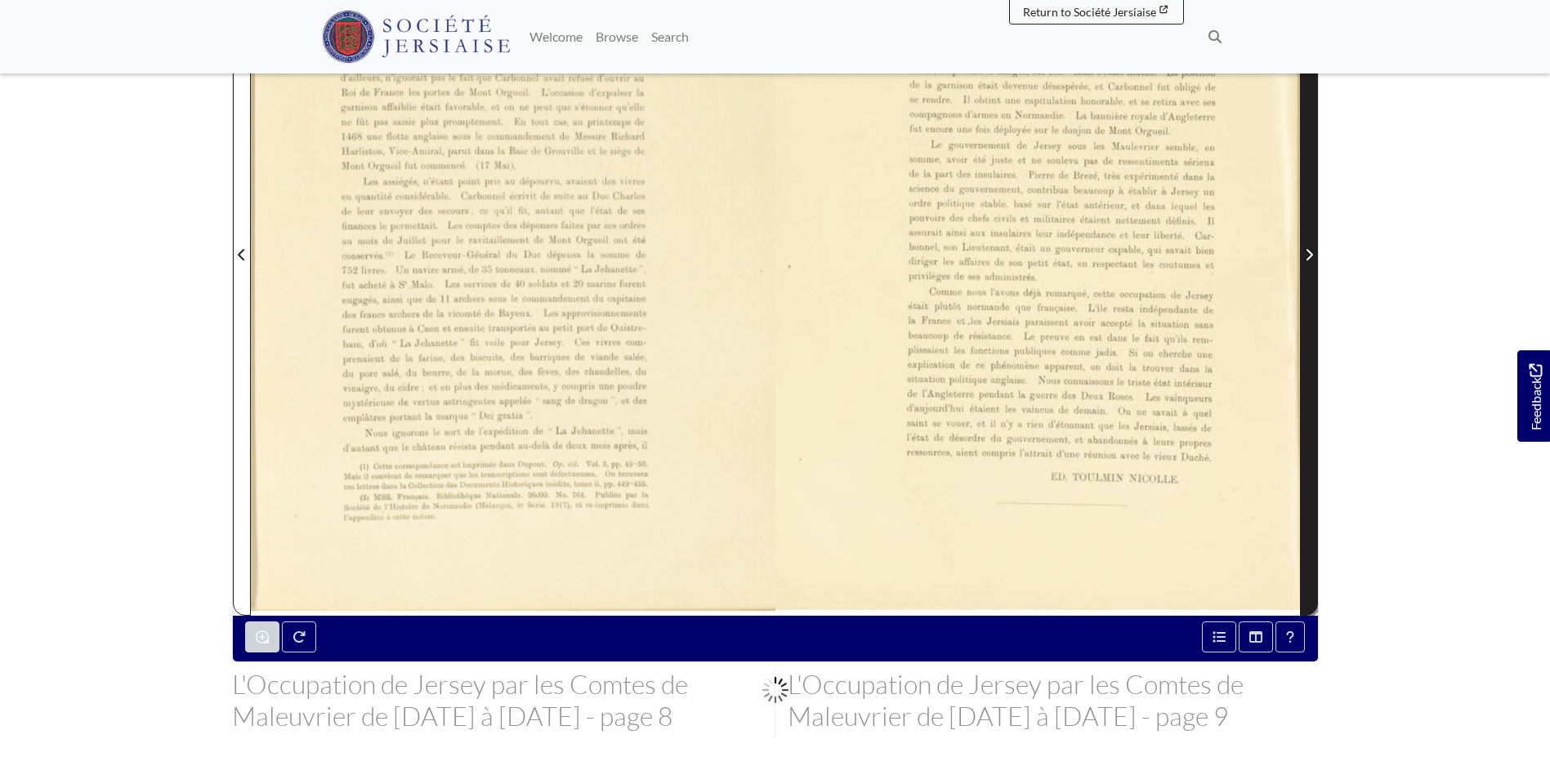
click at [1303, 292] on span "Next Page" at bounding box center [1309, 245] width 16 height 740
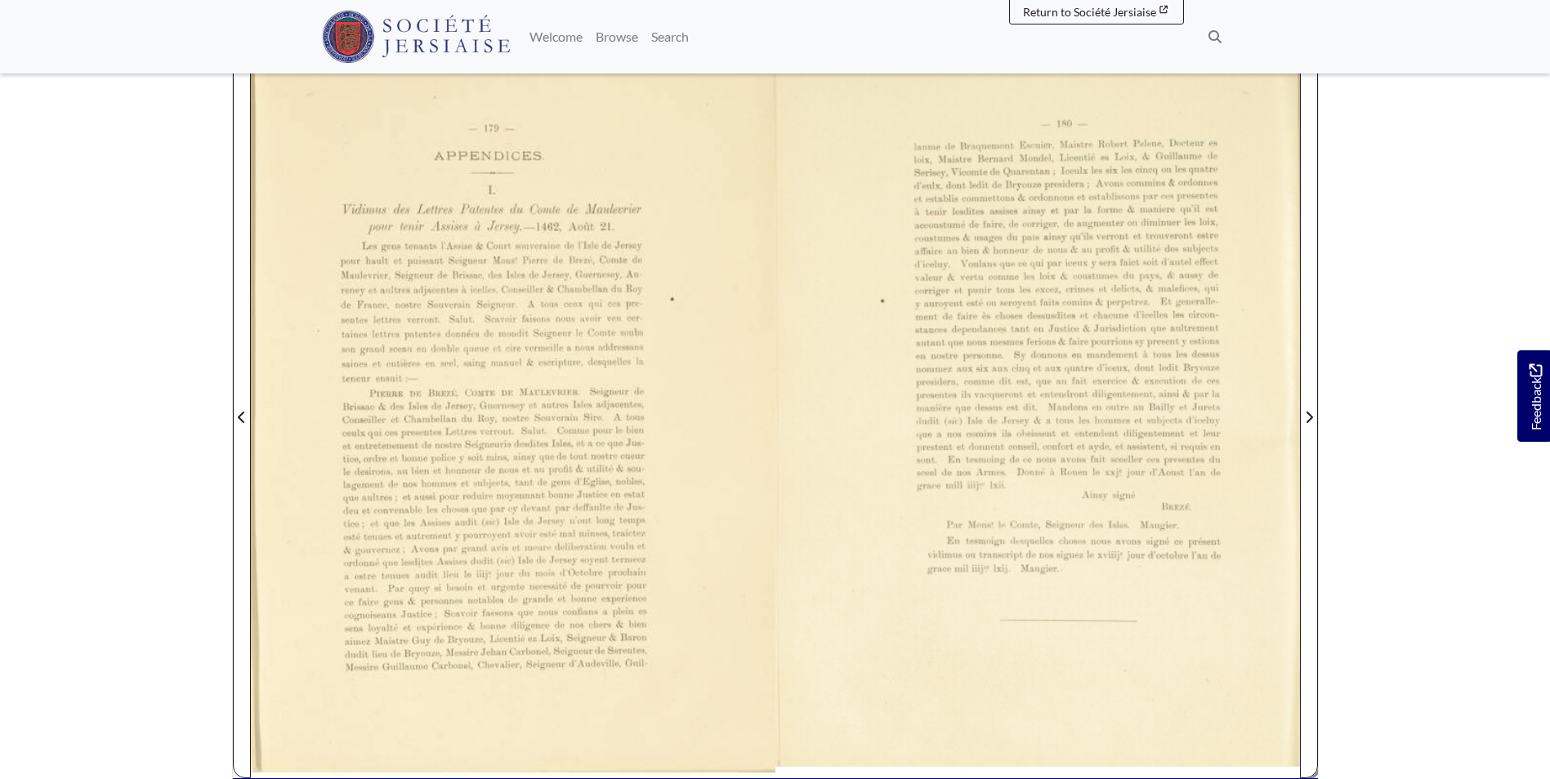
scroll to position [327, 0]
